Goal: Task Accomplishment & Management: Complete application form

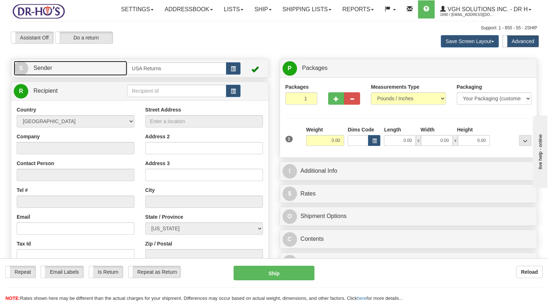
click at [112, 76] on link "S Sender" at bounding box center [70, 68] width 113 height 15
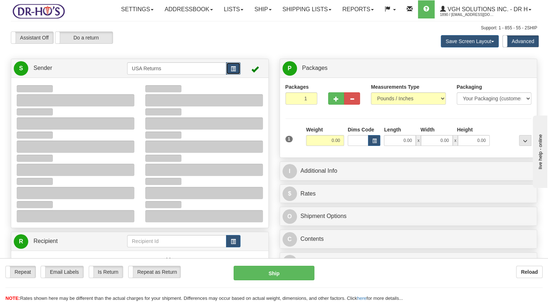
click at [231, 71] on span "button" at bounding box center [233, 69] width 5 height 5
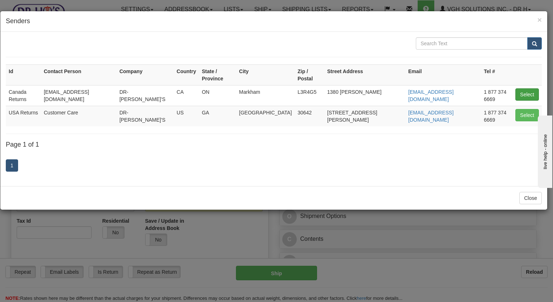
click at [517, 87] on td "Select" at bounding box center [526, 95] width 29 height 21
click at [523, 88] on button "Select" at bounding box center [527, 94] width 24 height 12
type input "Canada Returns"
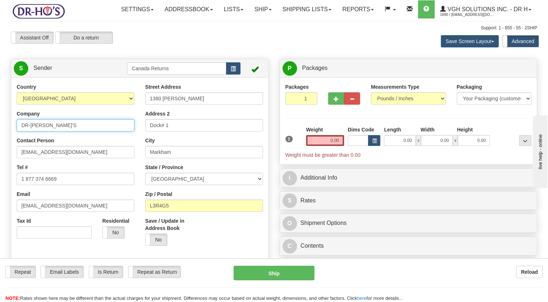
drag, startPoint x: 18, startPoint y: 144, endPoint x: 7, endPoint y: 146, distance: 10.7
click at [11, 145] on div "Country [GEOGRAPHIC_DATA] [GEOGRAPHIC_DATA] [GEOGRAPHIC_DATA] [GEOGRAPHIC_DATA]…" at bounding box center [139, 183] width 257 height 200
paste input "Pierre Leblanc"
type input "Pierre Leblanc"
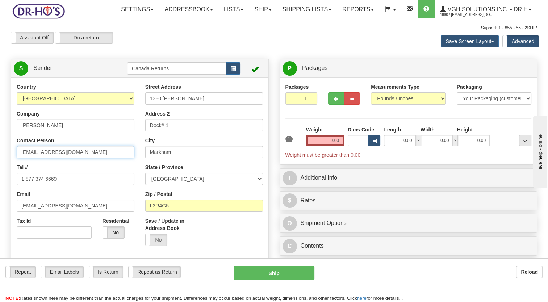
drag, startPoint x: 77, startPoint y: 166, endPoint x: 0, endPoint y: 178, distance: 78.4
click at [0, 177] on html "Training Course Close Toggle navigation Settings Shipping Preferences New Sende…" at bounding box center [274, 151] width 548 height 302
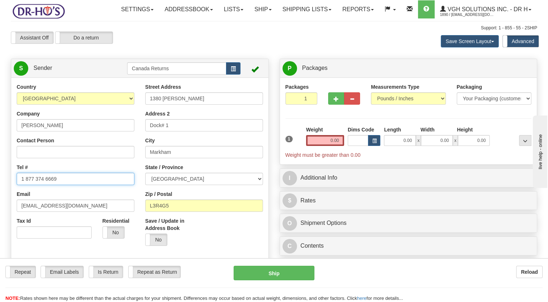
drag, startPoint x: 64, startPoint y: 193, endPoint x: 0, endPoint y: 207, distance: 65.1
click at [0, 206] on html "Training Course Close Toggle navigation Settings Shipping Preferences New Sende…" at bounding box center [274, 151] width 548 height 302
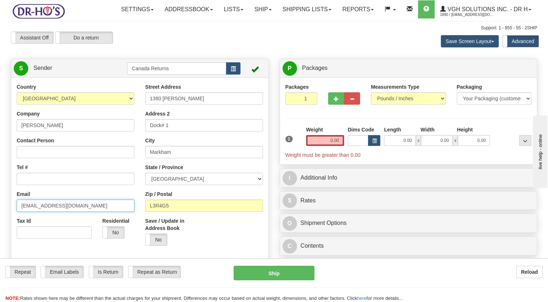
drag, startPoint x: 77, startPoint y: 219, endPoint x: 5, endPoint y: 221, distance: 71.3
click at [0, 228] on html "Training Course Close Toggle navigation Settings Shipping Preferences New Sende…" at bounding box center [274, 151] width 548 height 302
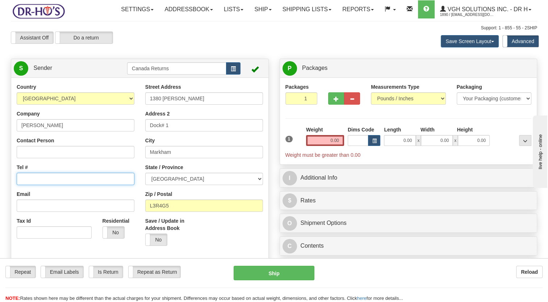
click at [48, 185] on input "Tel #" at bounding box center [76, 179] width 118 height 12
paste input "8193570246"
type input "8193570246"
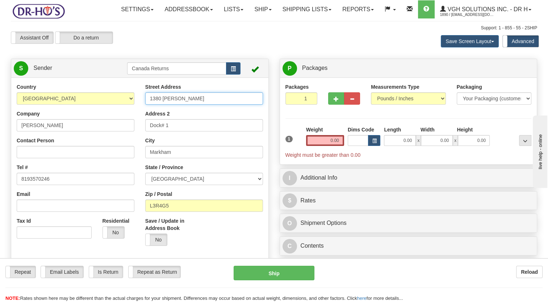
drag, startPoint x: 197, startPoint y: 115, endPoint x: 117, endPoint y: 119, distance: 80.1
click at [117, 119] on div "Country [GEOGRAPHIC_DATA] [GEOGRAPHIC_DATA] [GEOGRAPHIC_DATA] [GEOGRAPHIC_DATA]…" at bounding box center [139, 183] width 257 height 200
paste input "8 francine, victoriaville,"
drag, startPoint x: 172, startPoint y: 117, endPoint x: 227, endPoint y: 116, distance: 54.3
click at [227, 105] on input "8 francine, victoriaville," at bounding box center [204, 98] width 118 height 12
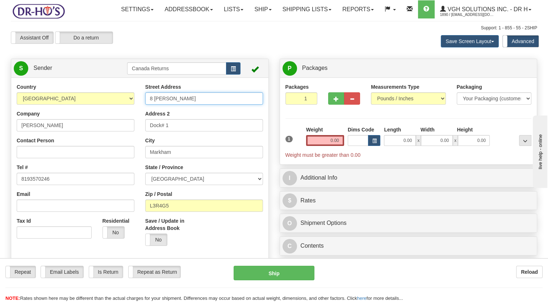
type input "8 francine"
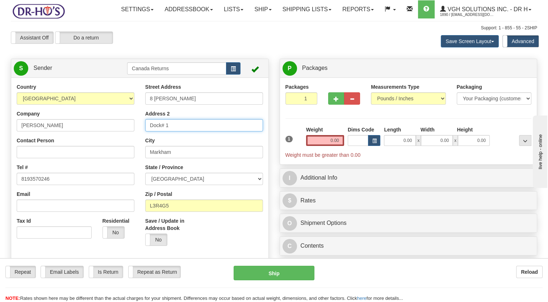
drag, startPoint x: 145, startPoint y: 145, endPoint x: 138, endPoint y: 147, distance: 6.8
click at [130, 147] on div "Country [GEOGRAPHIC_DATA] [GEOGRAPHIC_DATA] [GEOGRAPHIC_DATA] [GEOGRAPHIC_DATA]…" at bounding box center [139, 183] width 257 height 200
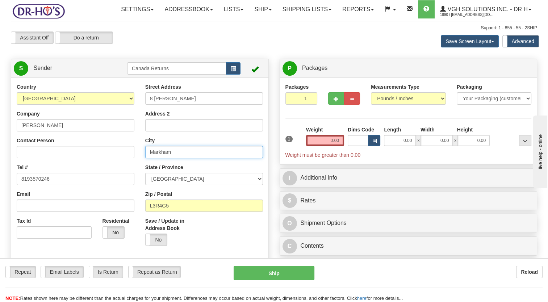
click at [177, 158] on input "Markham" at bounding box center [204, 152] width 118 height 12
drag, startPoint x: 178, startPoint y: 167, endPoint x: 115, endPoint y: 169, distance: 63.4
click at [115, 169] on div "Country [GEOGRAPHIC_DATA] [GEOGRAPHIC_DATA] [GEOGRAPHIC_DATA] [GEOGRAPHIC_DATA]…" at bounding box center [139, 183] width 257 height 200
paste input ", victoriaville,"
drag, startPoint x: 152, startPoint y: 167, endPoint x: 132, endPoint y: 172, distance: 20.7
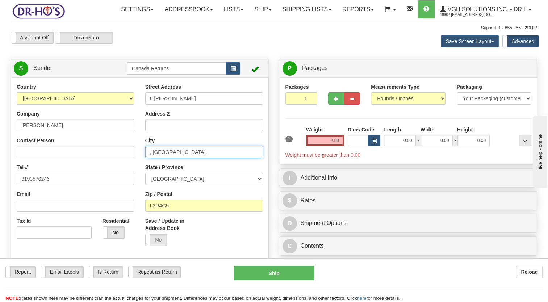
click at [132, 172] on div "Country [GEOGRAPHIC_DATA] [GEOGRAPHIC_DATA] [GEOGRAPHIC_DATA] [GEOGRAPHIC_DATA]…" at bounding box center [139, 183] width 257 height 200
click at [190, 158] on input "victoriaville," at bounding box center [204, 152] width 118 height 12
drag, startPoint x: 149, startPoint y: 169, endPoint x: 156, endPoint y: 169, distance: 6.9
click at [149, 158] on input "victoriaville" at bounding box center [204, 152] width 118 height 12
type input "victoriaville"
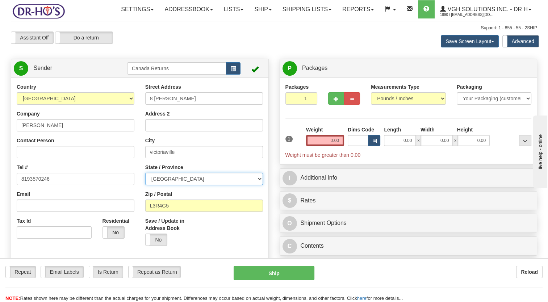
drag, startPoint x: 169, startPoint y: 196, endPoint x: 170, endPoint y: 188, distance: 8.1
click at [169, 185] on select "[GEOGRAPHIC_DATA] [GEOGRAPHIC_DATA] [GEOGRAPHIC_DATA] [GEOGRAPHIC_DATA] [GEOGRA…" at bounding box center [204, 179] width 118 height 12
select select "QC"
click at [145, 185] on select "[GEOGRAPHIC_DATA] [GEOGRAPHIC_DATA] [GEOGRAPHIC_DATA] [GEOGRAPHIC_DATA] [GEOGRA…" at bounding box center [204, 179] width 118 height 12
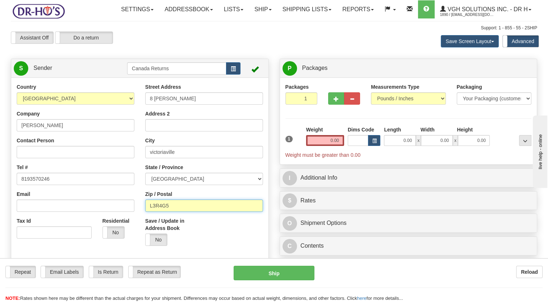
drag, startPoint x: 133, startPoint y: 230, endPoint x: 126, endPoint y: 231, distance: 7.0
click at [126, 231] on div "Country [GEOGRAPHIC_DATA] [GEOGRAPHIC_DATA] [GEOGRAPHIC_DATA] [GEOGRAPHIC_DATA]…" at bounding box center [139, 183] width 257 height 200
paste input "G6T0T8"
type input "G6T0T8"
click at [194, 232] on label "Save / Update in Address Book" at bounding box center [171, 224] width 53 height 14
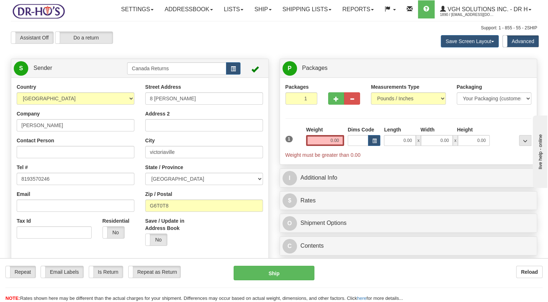
click at [0, 0] on input "Save / Update in Address Book" at bounding box center [0, 0] width 0 height 0
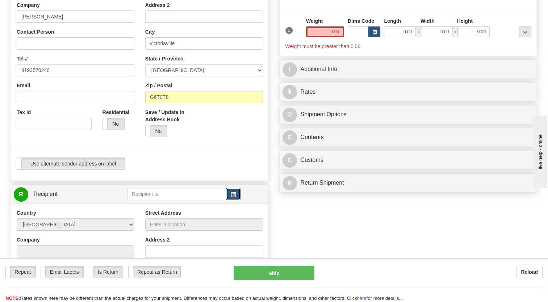
click at [236, 200] on button "button" at bounding box center [233, 194] width 14 height 12
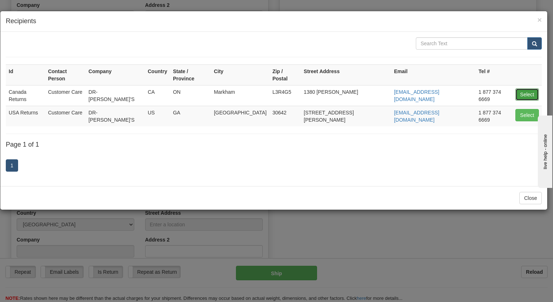
drag, startPoint x: 525, startPoint y: 86, endPoint x: 387, endPoint y: 134, distance: 147.0
click at [525, 88] on button "Select" at bounding box center [527, 94] width 24 height 12
type input "Canada Returns"
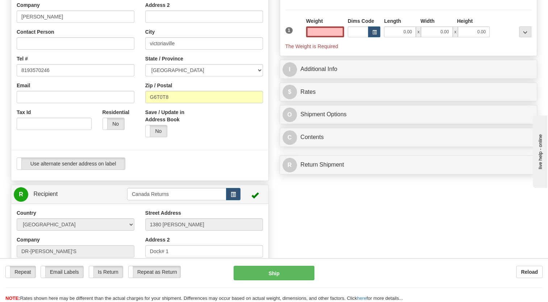
type input "0.00"
click at [245, 157] on div at bounding box center [140, 150] width 268 height 15
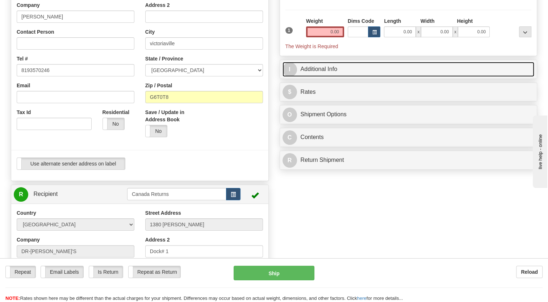
click at [308, 77] on link "I Additional Info" at bounding box center [408, 69] width 252 height 15
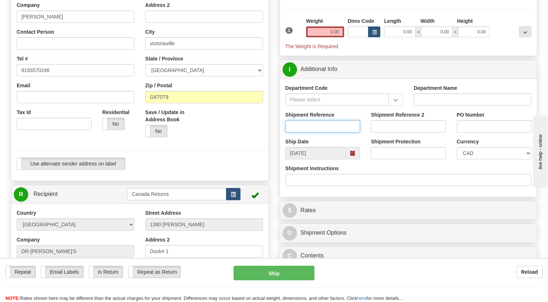
click at [304, 132] on input "Shipment Reference" at bounding box center [322, 126] width 75 height 12
paste input "1123398"
type input "1123398"
click at [268, 143] on div "Save / Update in Address Book Yes No" at bounding box center [204, 126] width 128 height 34
click at [356, 159] on span at bounding box center [353, 153] width 14 height 12
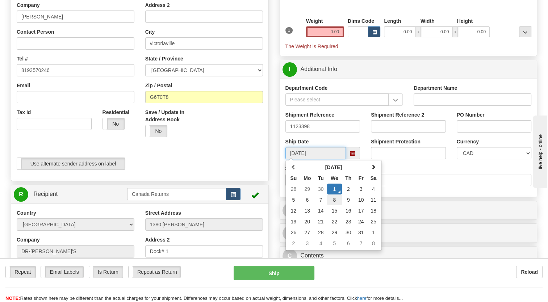
click at [334, 205] on td "8" at bounding box center [334, 199] width 15 height 11
type input "[DATE]"
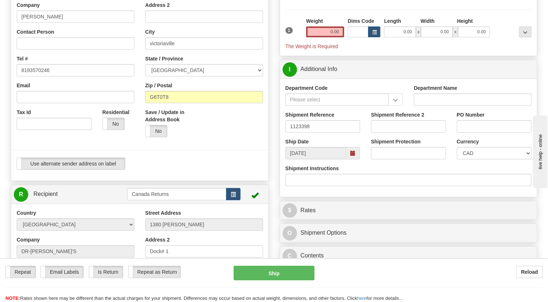
click at [228, 170] on div "Use alternate sender address on label Use alternate sender address on label" at bounding box center [140, 163] width 246 height 12
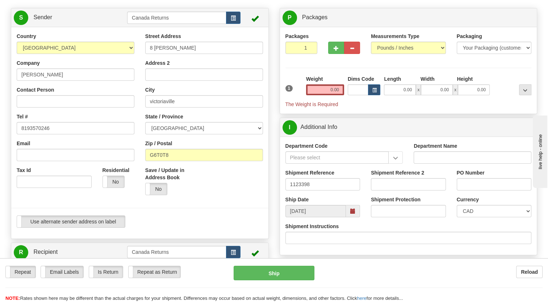
scroll to position [36, 0]
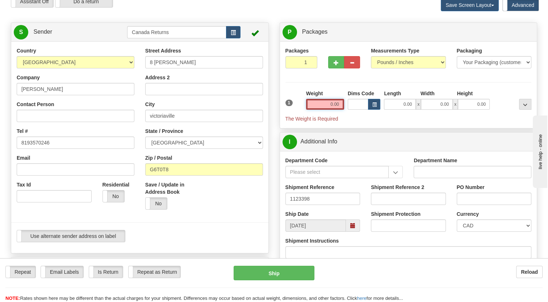
drag, startPoint x: 322, startPoint y: 121, endPoint x: 304, endPoint y: 106, distance: 23.1
click at [321, 110] on input "0.00" at bounding box center [325, 104] width 38 height 11
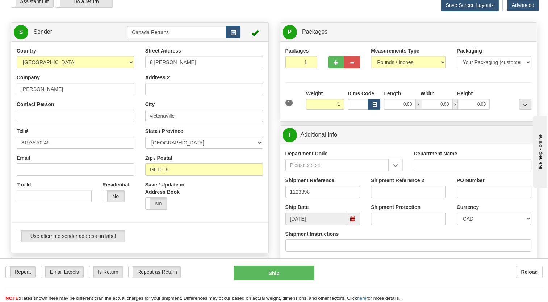
type input "1.00"
click at [304, 106] on div "Packages 1 1 Measurements Type" at bounding box center [408, 81] width 246 height 69
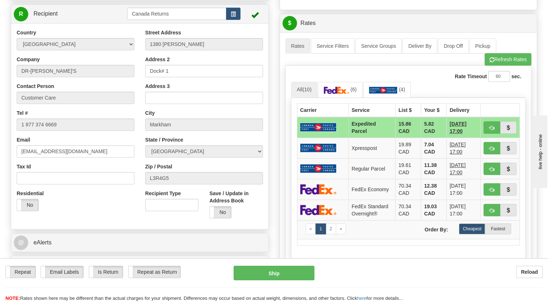
scroll to position [290, 0]
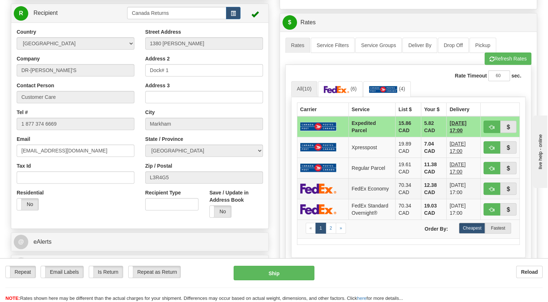
click at [326, 194] on img at bounding box center [318, 188] width 36 height 10
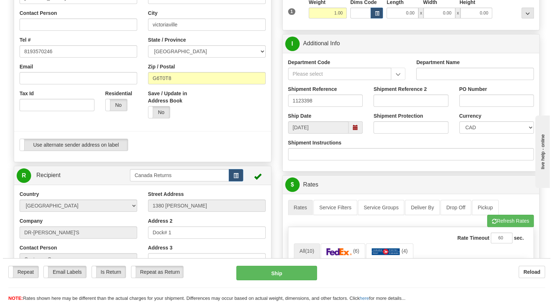
scroll to position [145, 0]
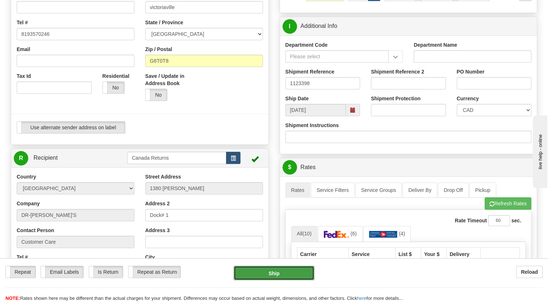
click at [285, 273] on button "Ship" at bounding box center [273, 273] width 80 height 14
type input "20"
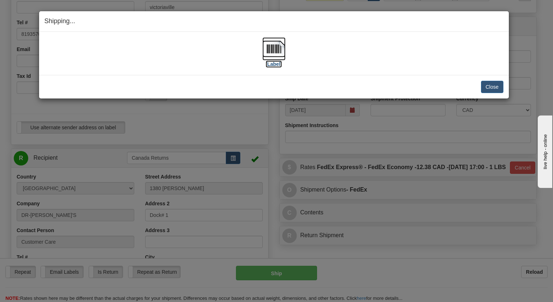
click at [274, 55] on img at bounding box center [273, 48] width 23 height 23
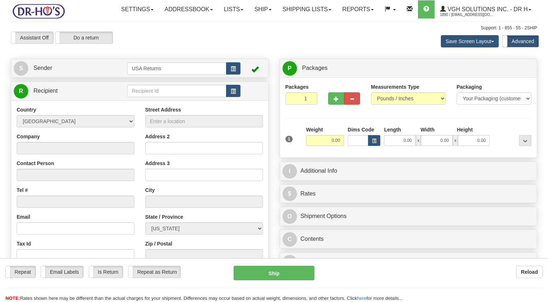
click at [75, 76] on link "S Sender" at bounding box center [70, 68] width 113 height 15
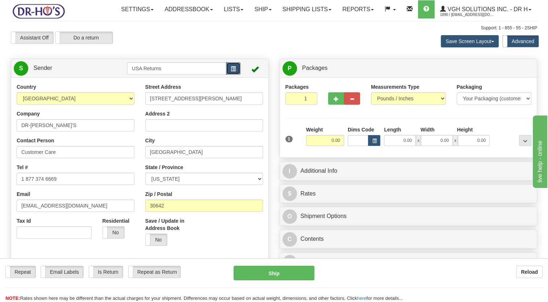
click at [236, 75] on button "button" at bounding box center [233, 68] width 14 height 12
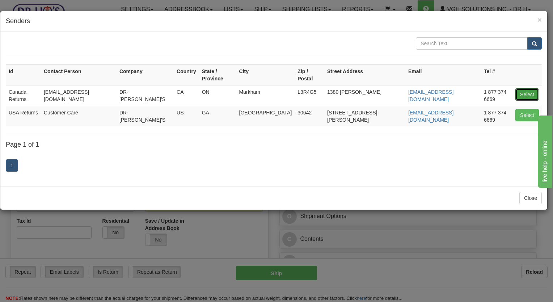
drag, startPoint x: 528, startPoint y: 83, endPoint x: 164, endPoint y: 157, distance: 371.5
click at [528, 88] on button "Select" at bounding box center [527, 94] width 24 height 12
type input "Canada Returns"
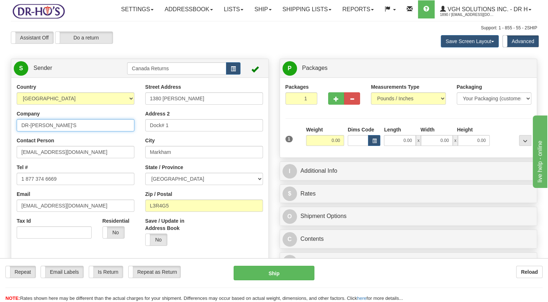
drag, startPoint x: 48, startPoint y: 146, endPoint x: 34, endPoint y: 167, distance: 25.4
click at [0, 156] on html "Training Course Close Toggle navigation Settings Shipping Preferences New Sende…" at bounding box center [274, 151] width 548 height 302
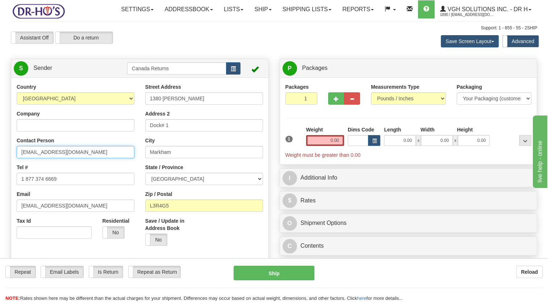
drag, startPoint x: 45, startPoint y: 169, endPoint x: 6, endPoint y: 173, distance: 39.3
click at [0, 171] on html "Training Course Close Toggle navigation Settings Shipping Preferences New Sende…" at bounding box center [274, 151] width 548 height 302
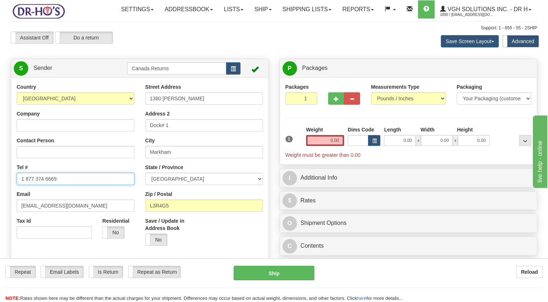
drag, startPoint x: -1, startPoint y: 204, endPoint x: 0, endPoint y: 211, distance: 6.7
click at [0, 209] on html "Training Course Close Toggle navigation Settings Shipping Preferences New Sende…" at bounding box center [274, 151] width 548 height 302
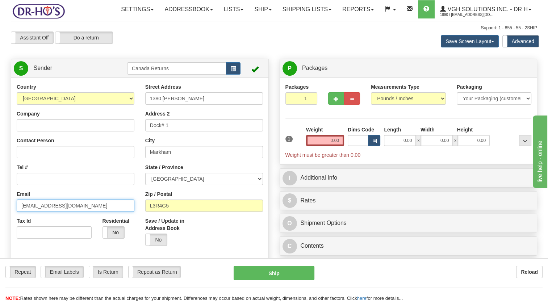
drag, startPoint x: 4, startPoint y: 226, endPoint x: 0, endPoint y: 231, distance: 6.4
click at [0, 231] on html "Training Course Close Toggle navigation Settings Shipping Preferences New Sende…" at bounding box center [274, 151] width 548 height 302
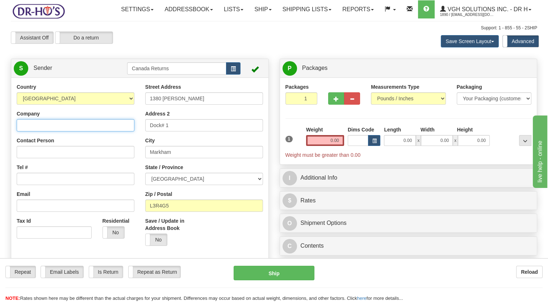
click at [59, 131] on input "Company" at bounding box center [76, 125] width 118 height 12
paste input "[PERSON_NAME]"
type input "[PERSON_NAME]"
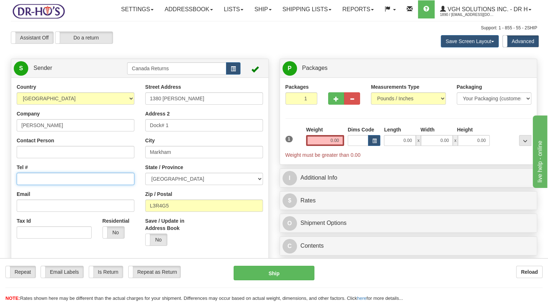
drag, startPoint x: 54, startPoint y: 192, endPoint x: 57, endPoint y: 188, distance: 5.1
click at [53, 185] on input "Tel #" at bounding box center [76, 179] width 118 height 12
paste input "5149915959"
type input "5149915959"
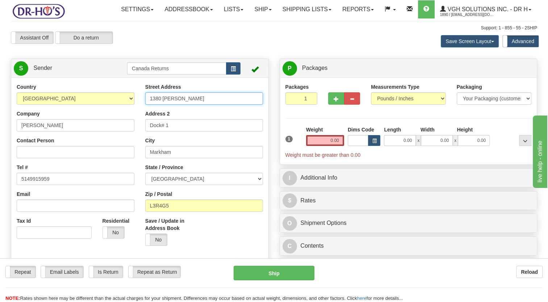
drag, startPoint x: 200, startPoint y: 117, endPoint x: 98, endPoint y: 129, distance: 102.1
click at [96, 131] on div "Country [GEOGRAPHIC_DATA] [GEOGRAPHIC_DATA] [GEOGRAPHIC_DATA] [GEOGRAPHIC_DATA]…" at bounding box center [139, 183] width 257 height 200
paste input "[STREET_ADDRESS]"
type input "[STREET_ADDRESS]"
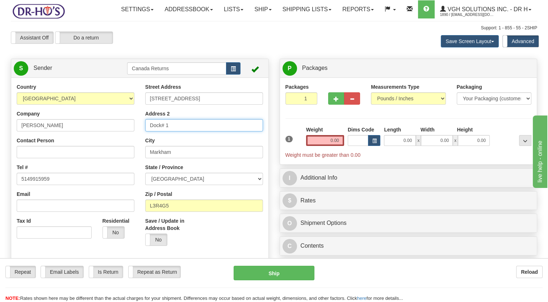
drag, startPoint x: 174, startPoint y: 143, endPoint x: 109, endPoint y: 147, distance: 65.3
click at [118, 146] on div "Country [GEOGRAPHIC_DATA] [GEOGRAPHIC_DATA] [GEOGRAPHIC_DATA] [GEOGRAPHIC_DATA]…" at bounding box center [139, 183] width 257 height 200
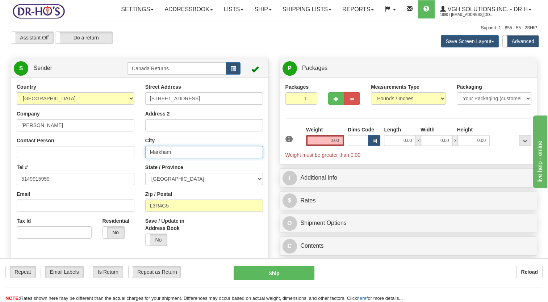
drag, startPoint x: 189, startPoint y: 168, endPoint x: 75, endPoint y: 185, distance: 115.2
click at [84, 184] on div "Country [GEOGRAPHIC_DATA] [GEOGRAPHIC_DATA] [GEOGRAPHIC_DATA] [GEOGRAPHIC_DATA]…" at bounding box center [139, 183] width 257 height 200
paste input "[GEOGRAPHIC_DATA],"
type input "[GEOGRAPHIC_DATA]"
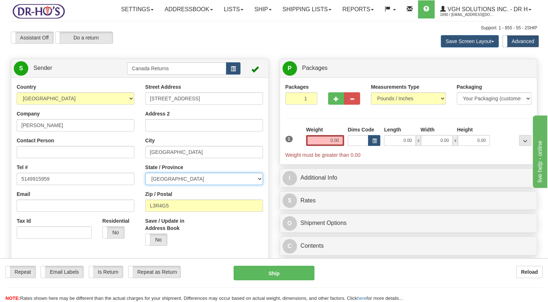
click at [173, 185] on select "[GEOGRAPHIC_DATA] [GEOGRAPHIC_DATA] [GEOGRAPHIC_DATA] [GEOGRAPHIC_DATA] [GEOGRA…" at bounding box center [204, 179] width 118 height 12
select select "QC"
click at [145, 185] on select "[GEOGRAPHIC_DATA] [GEOGRAPHIC_DATA] [GEOGRAPHIC_DATA] [GEOGRAPHIC_DATA] [GEOGRA…" at bounding box center [204, 179] width 118 height 12
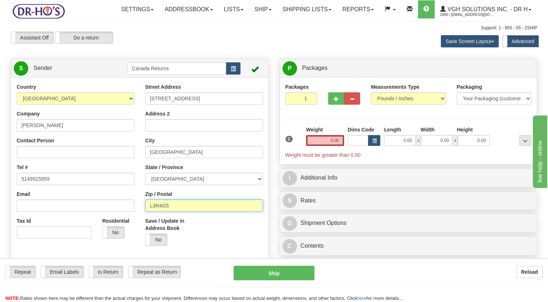
drag, startPoint x: 152, startPoint y: 224, endPoint x: 110, endPoint y: 228, distance: 42.5
click at [114, 228] on div "Country [GEOGRAPHIC_DATA] [GEOGRAPHIC_DATA] [GEOGRAPHIC_DATA] [GEOGRAPHIC_DATA]…" at bounding box center [139, 183] width 257 height 200
paste input "H7N2E3"
click at [151, 212] on input "H7N2E3" at bounding box center [204, 205] width 118 height 12
type input "H7N2E3"
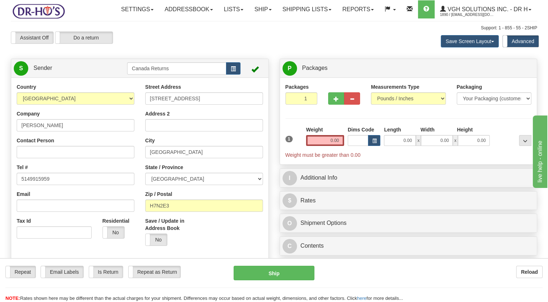
click at [203, 245] on div "Save / Update in Address Book Yes No" at bounding box center [172, 234] width 64 height 34
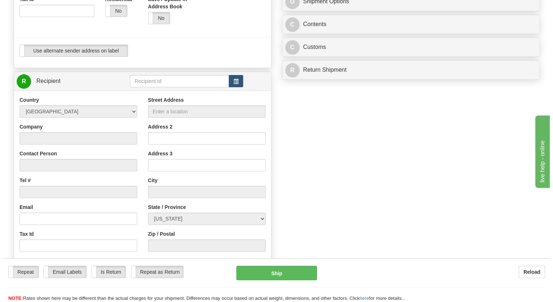
scroll to position [253, 0]
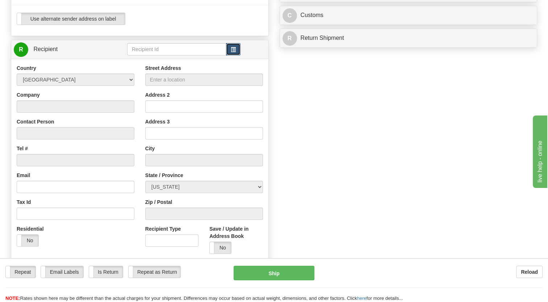
click at [236, 55] on button "button" at bounding box center [233, 49] width 14 height 12
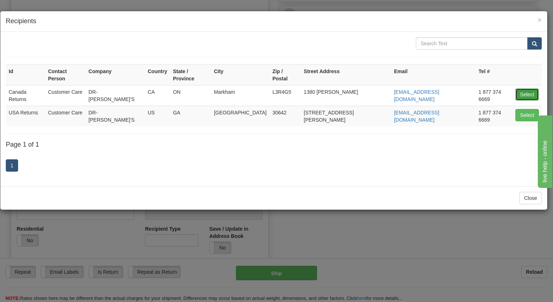
click at [523, 88] on button "Select" at bounding box center [527, 94] width 24 height 12
type input "Canada Returns"
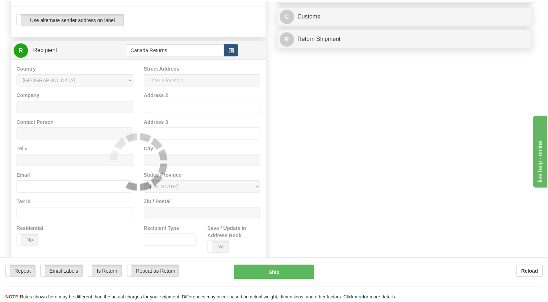
scroll to position [6, 0]
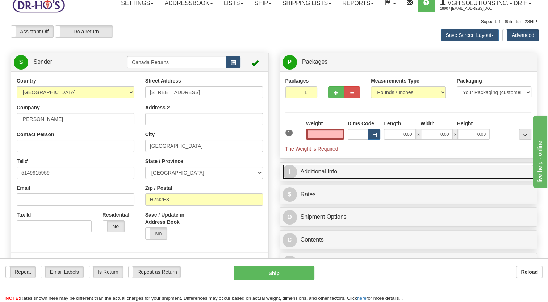
type input "0.00"
click at [305, 179] on link "I Additional Info" at bounding box center [408, 171] width 252 height 15
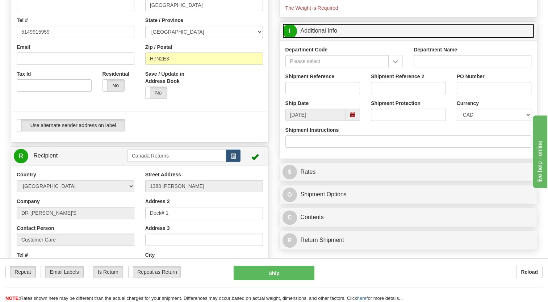
scroll to position [151, 0]
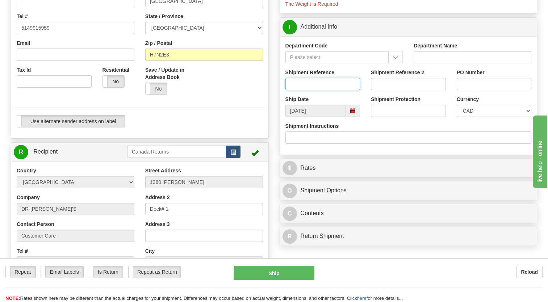
click at [307, 90] on input "Shipment Reference" at bounding box center [322, 84] width 75 height 12
paste input "214491"
click at [256, 115] on div at bounding box center [140, 107] width 268 height 15
paste input "1173645"
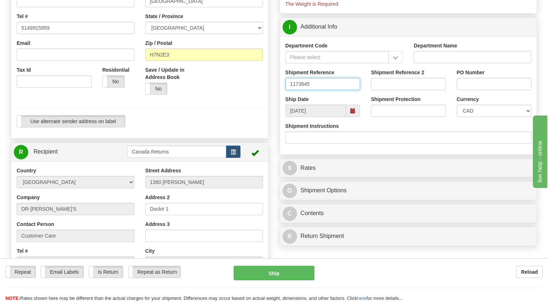
click at [353, 113] on span at bounding box center [352, 110] width 5 height 5
type input "1173645"
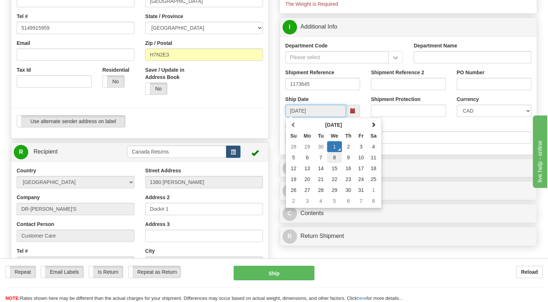
drag, startPoint x: 337, startPoint y: 174, endPoint x: 232, endPoint y: 148, distance: 108.8
click at [337, 163] on td "8" at bounding box center [334, 157] width 15 height 11
type input "[DATE]"
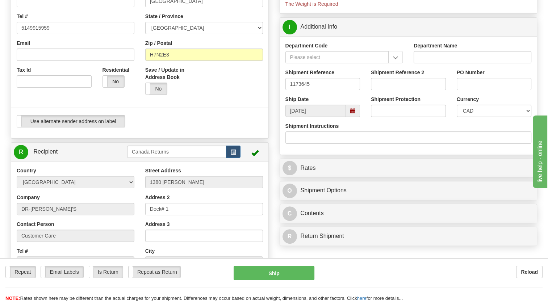
click at [214, 127] on div "Use alternate sender address on label Use alternate sender address on label" at bounding box center [140, 121] width 246 height 12
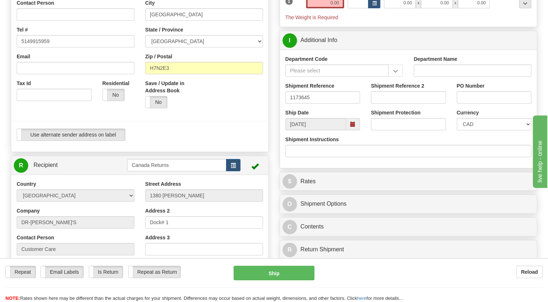
scroll to position [79, 0]
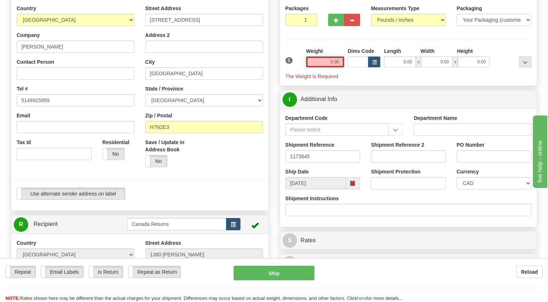
click at [325, 67] on input "0.00" at bounding box center [325, 61] width 38 height 11
type input "1.00"
click at [300, 64] on div "1" at bounding box center [293, 55] width 21 height 16
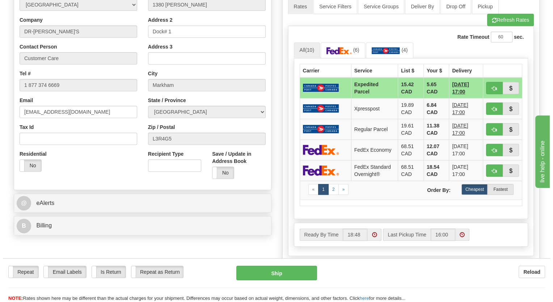
scroll to position [332, 0]
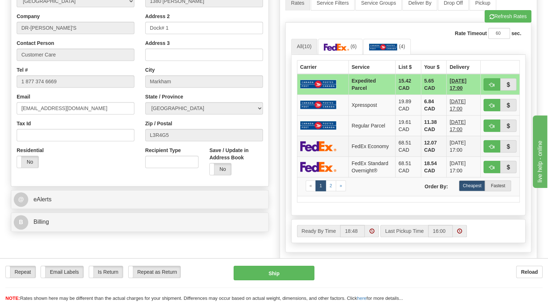
click at [345, 156] on td at bounding box center [322, 146] width 51 height 21
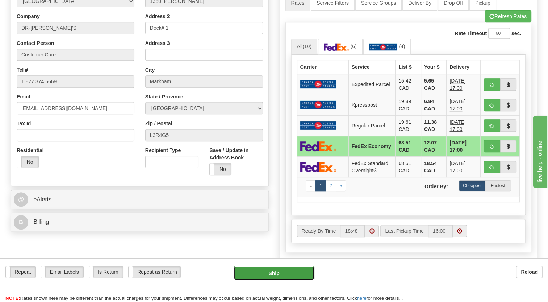
click at [287, 269] on button "Ship" at bounding box center [273, 273] width 80 height 14
type input "20"
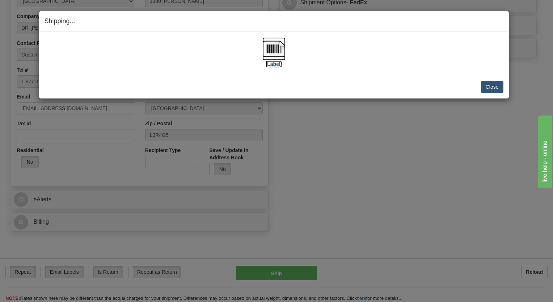
click at [277, 47] on img at bounding box center [273, 48] width 23 height 23
